Goal: Information Seeking & Learning: Learn about a topic

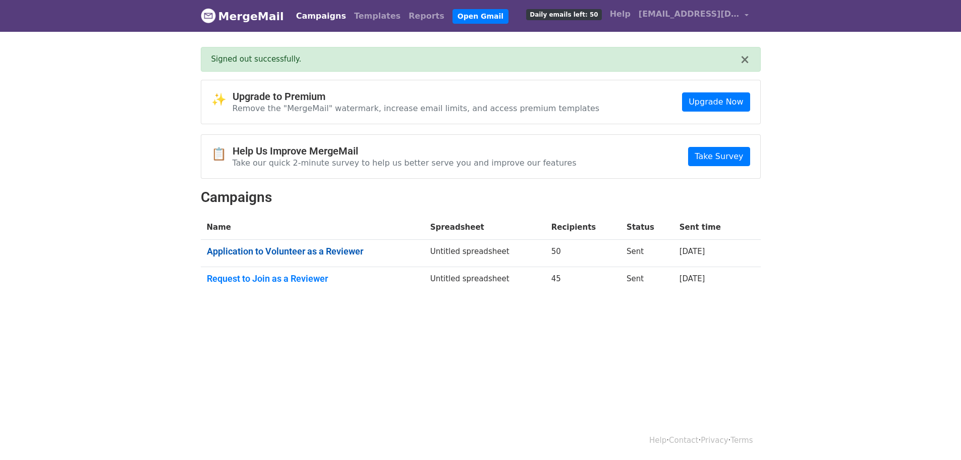
click at [275, 253] on link "Application to Volunteer as a Reviewer" at bounding box center [312, 251] width 211 height 11
click at [298, 279] on link "Request to Join as a Reviewer" at bounding box center [312, 278] width 211 height 11
